Goal: Information Seeking & Learning: Learn about a topic

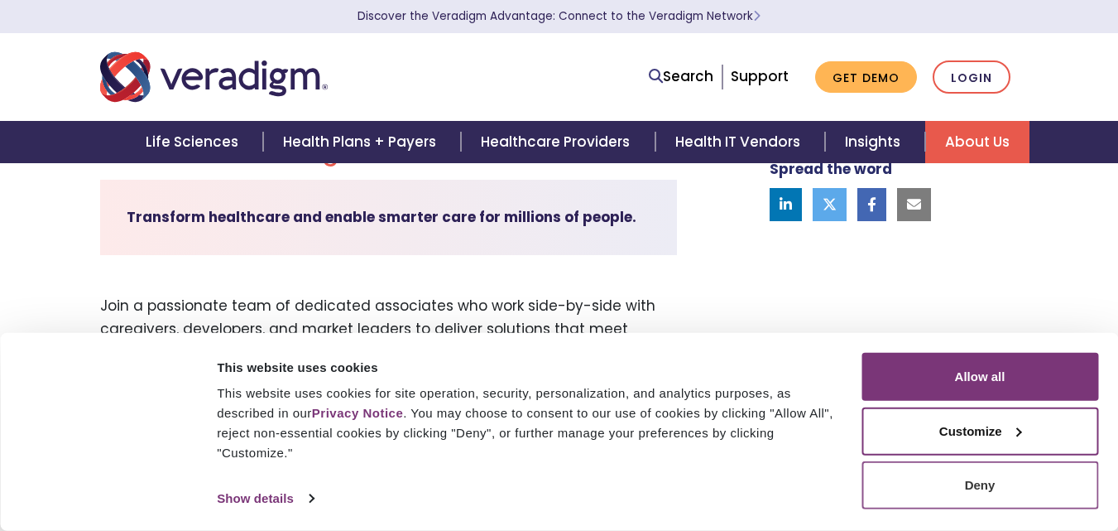
click at [912, 502] on button "Deny" at bounding box center [980, 485] width 237 height 48
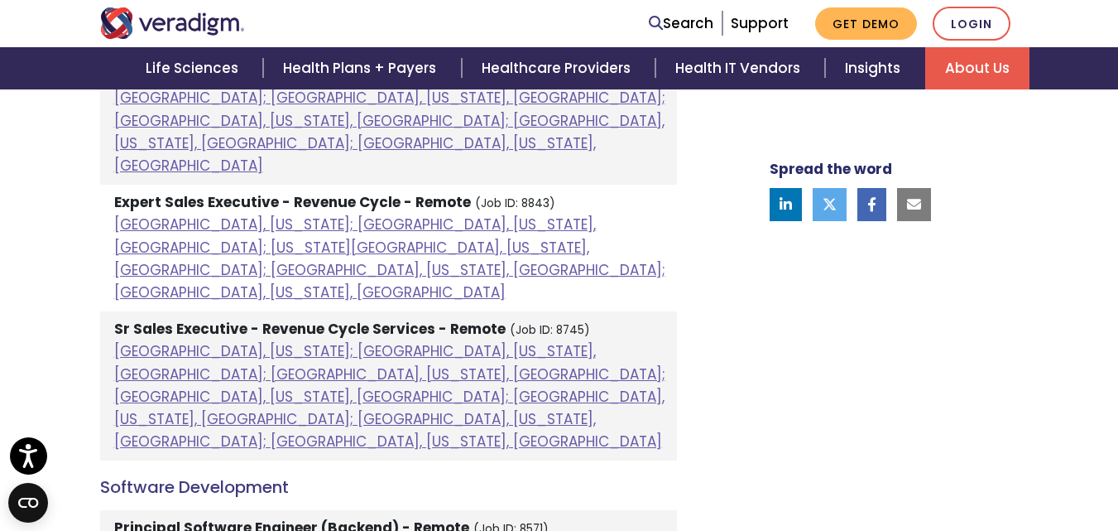
scroll to position [1809, 0]
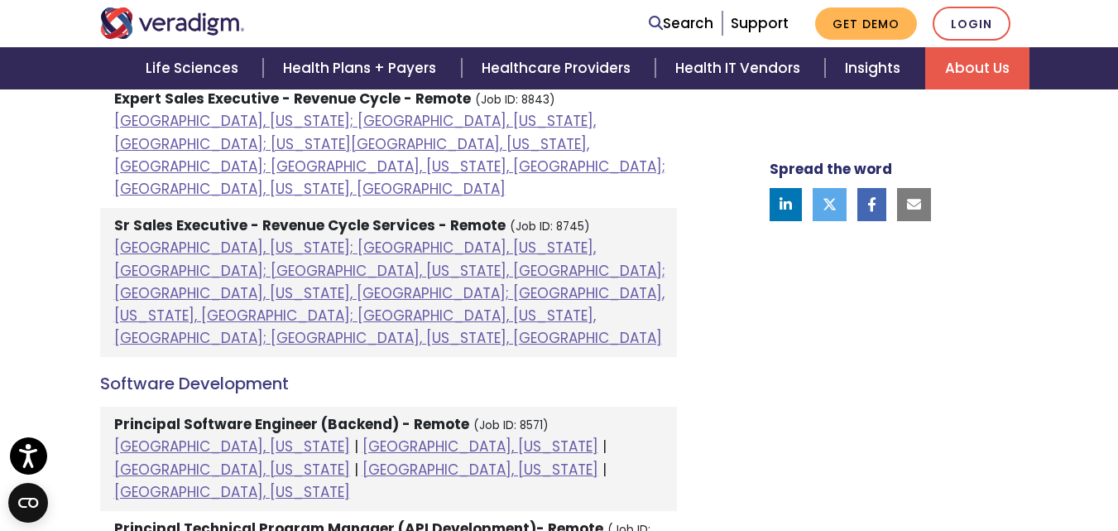
scroll to position [1875, 0]
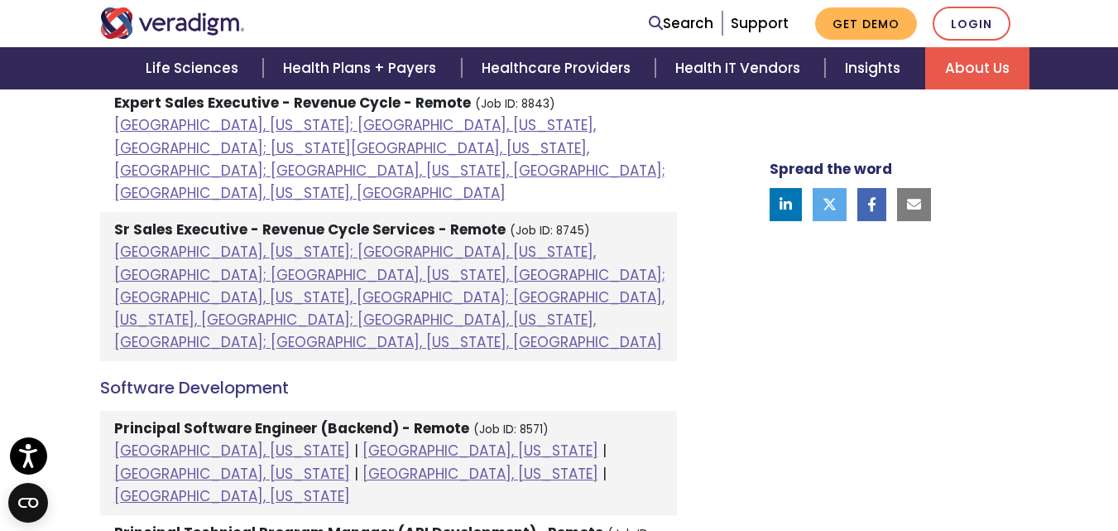
drag, startPoint x: 380, startPoint y: 344, endPoint x: 405, endPoint y: 382, distance: 45.5
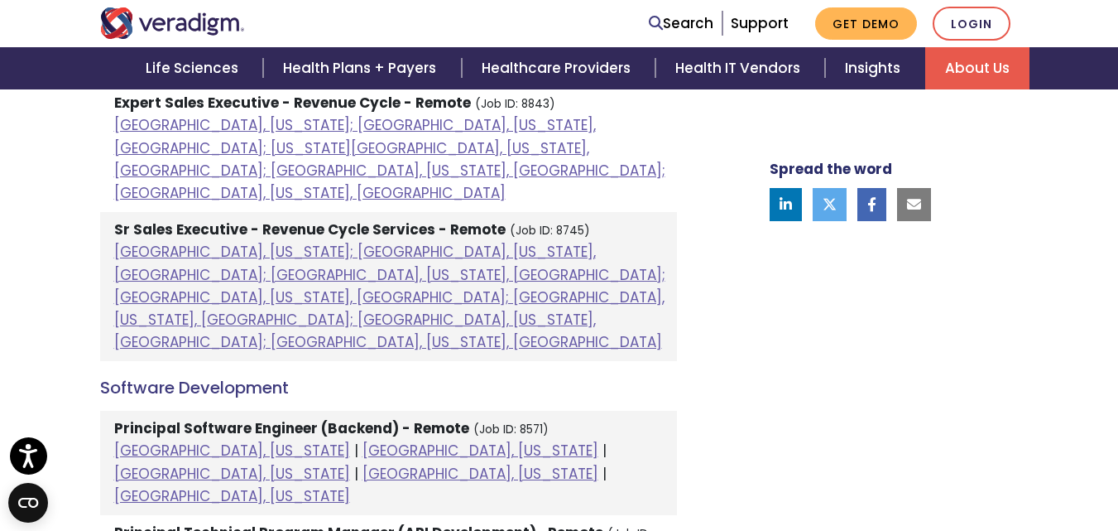
click at [284, 522] on strong "Principal Technical Program Manager (API Development)- Remote" at bounding box center [358, 532] width 489 height 20
